Goal: Find specific page/section: Find specific page/section

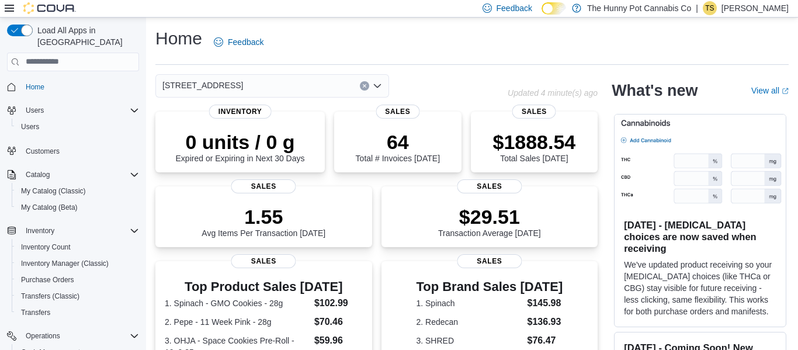
click at [473, 214] on p "$29.51" at bounding box center [489, 216] width 103 height 23
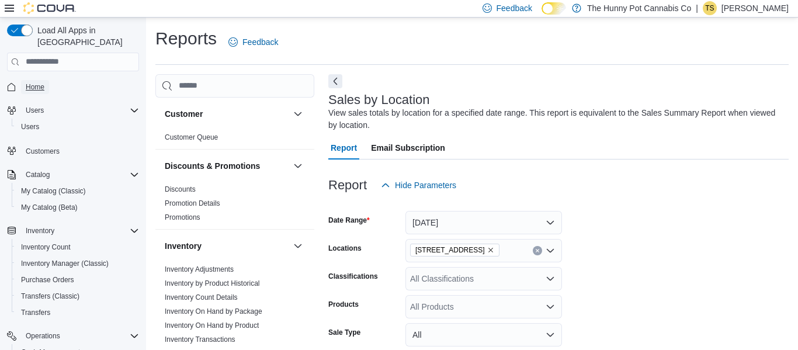
click at [41, 82] on span "Home" at bounding box center [35, 86] width 19 height 9
